Goal: Find specific page/section: Find specific page/section

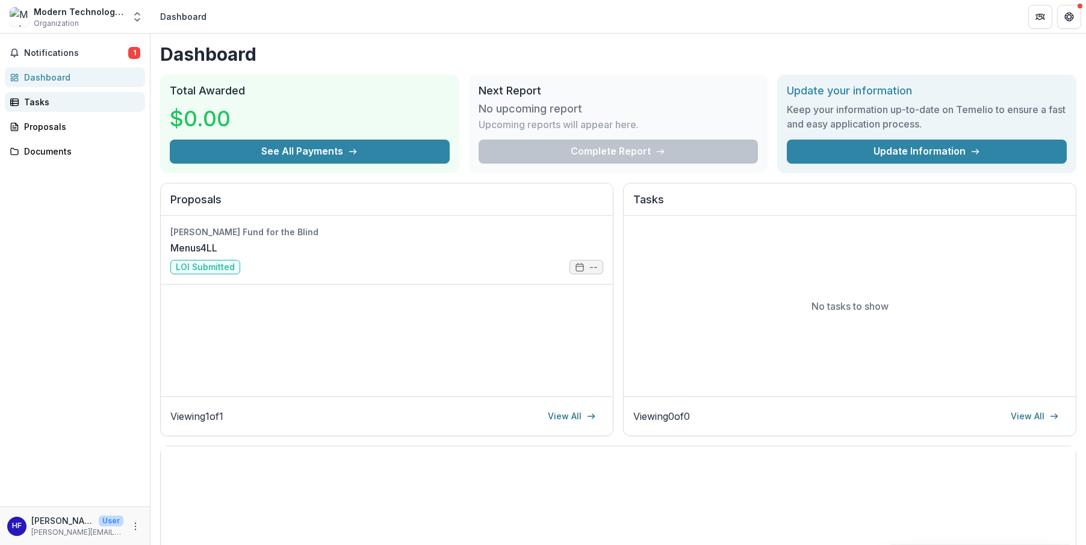
click at [48, 103] on div "Tasks" at bounding box center [79, 102] width 111 height 13
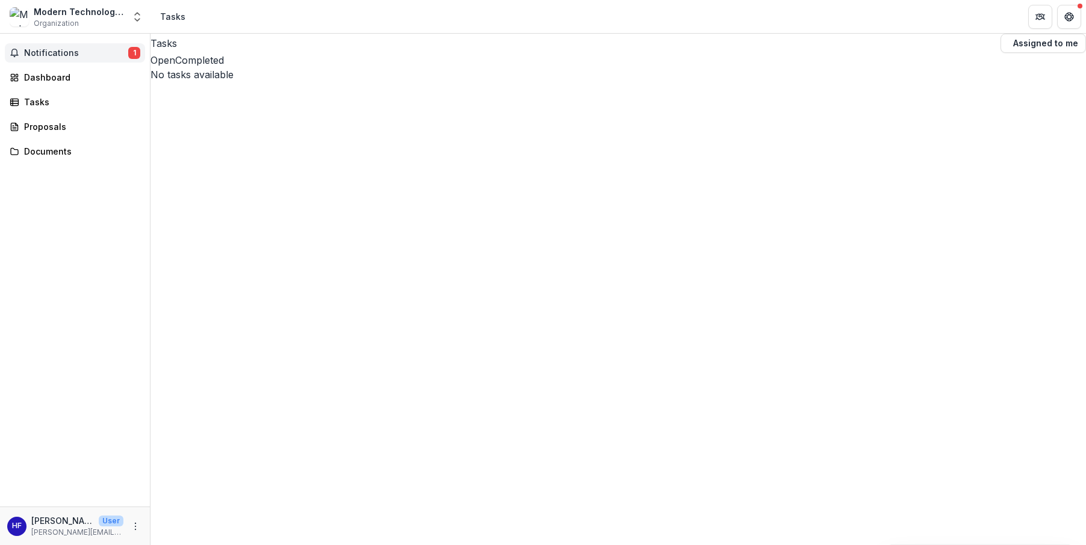
click at [63, 54] on span "Notifications" at bounding box center [76, 53] width 104 height 10
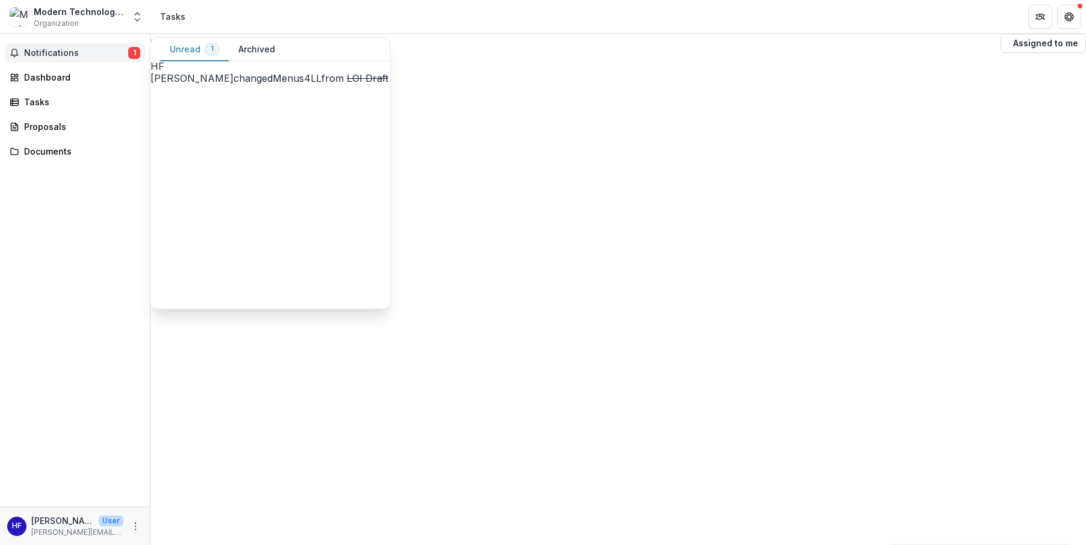
click at [285, 84] on link "Menus4LL" at bounding box center [297, 78] width 49 height 12
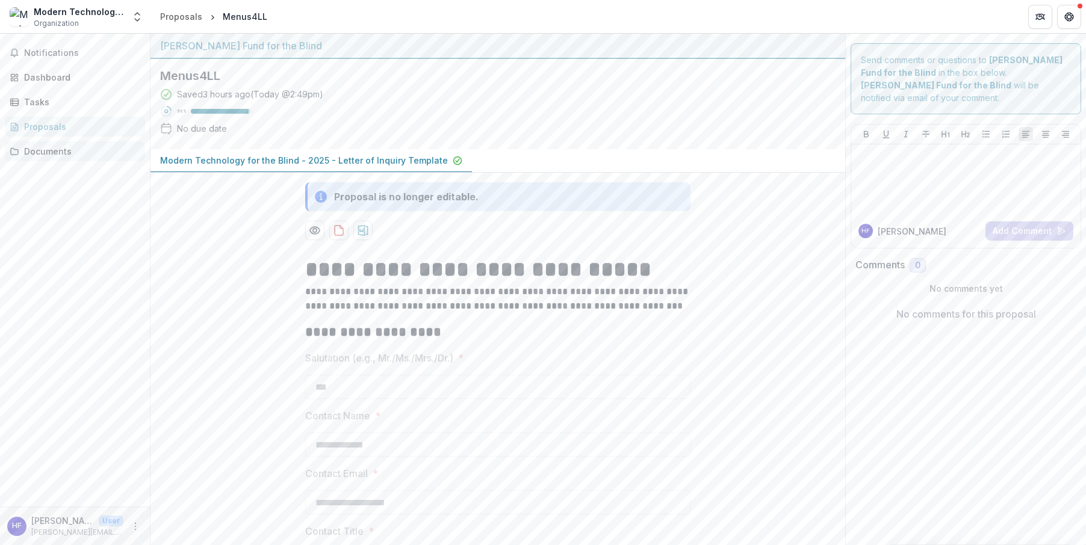
click at [42, 151] on div "Documents" at bounding box center [79, 151] width 111 height 13
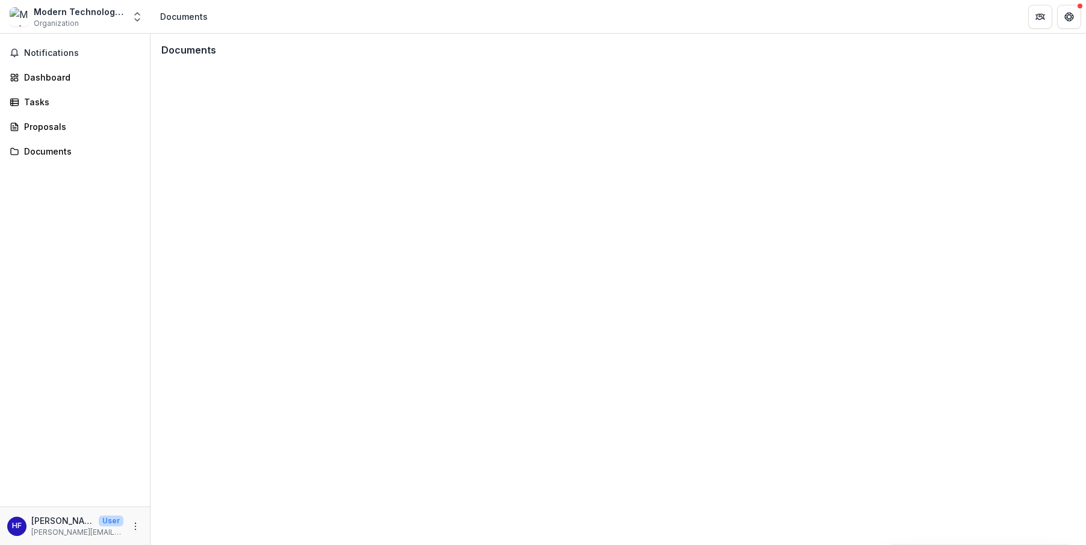
click at [402, 225] on icon at bounding box center [655, 532] width 506 height 615
